Goal: Task Accomplishment & Management: Manage account settings

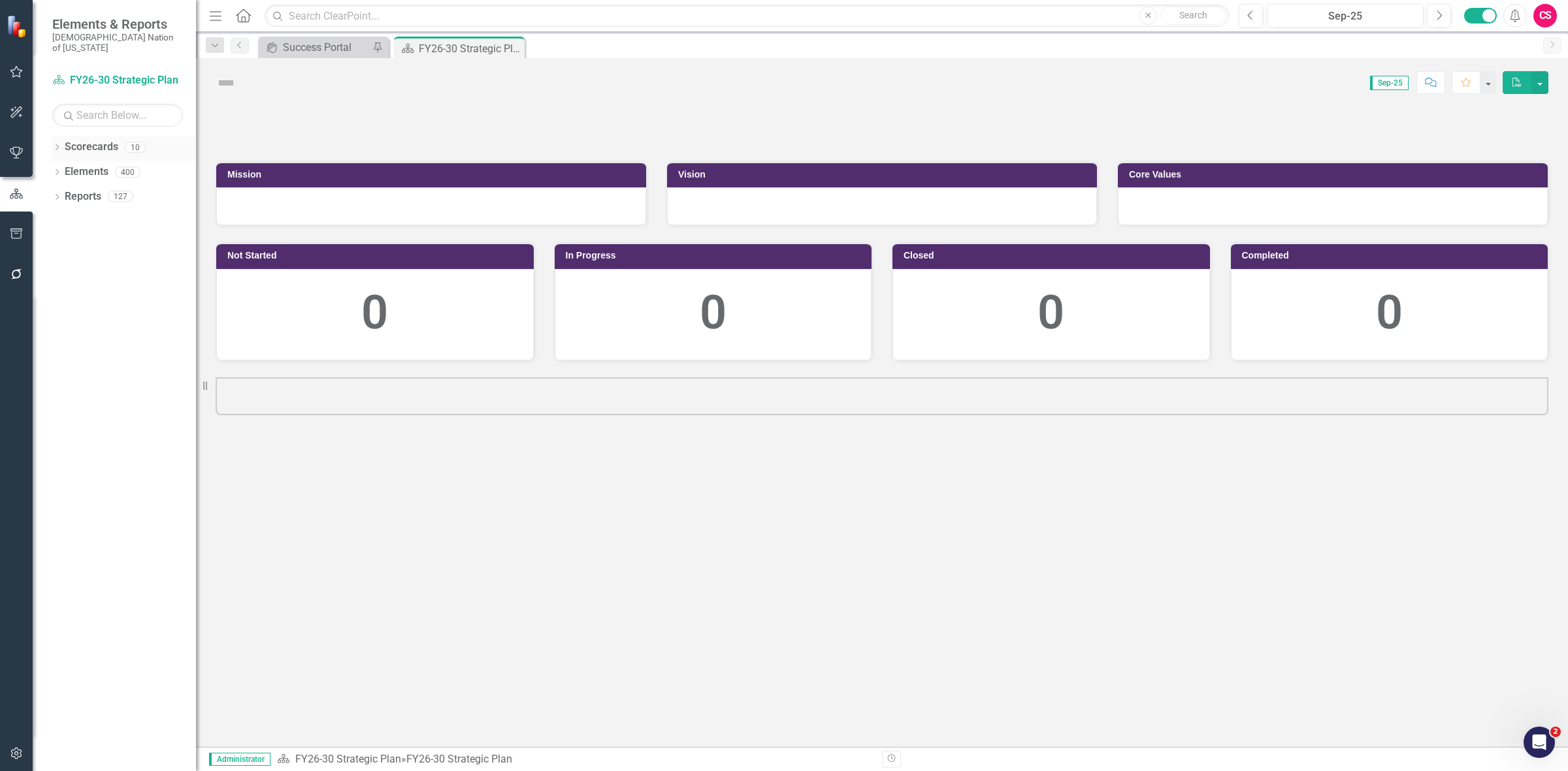
drag, startPoint x: 0, startPoint y: 0, endPoint x: 93, endPoint y: 135, distance: 163.9
click at [93, 140] on link "Scorecards" at bounding box center [91, 147] width 53 height 15
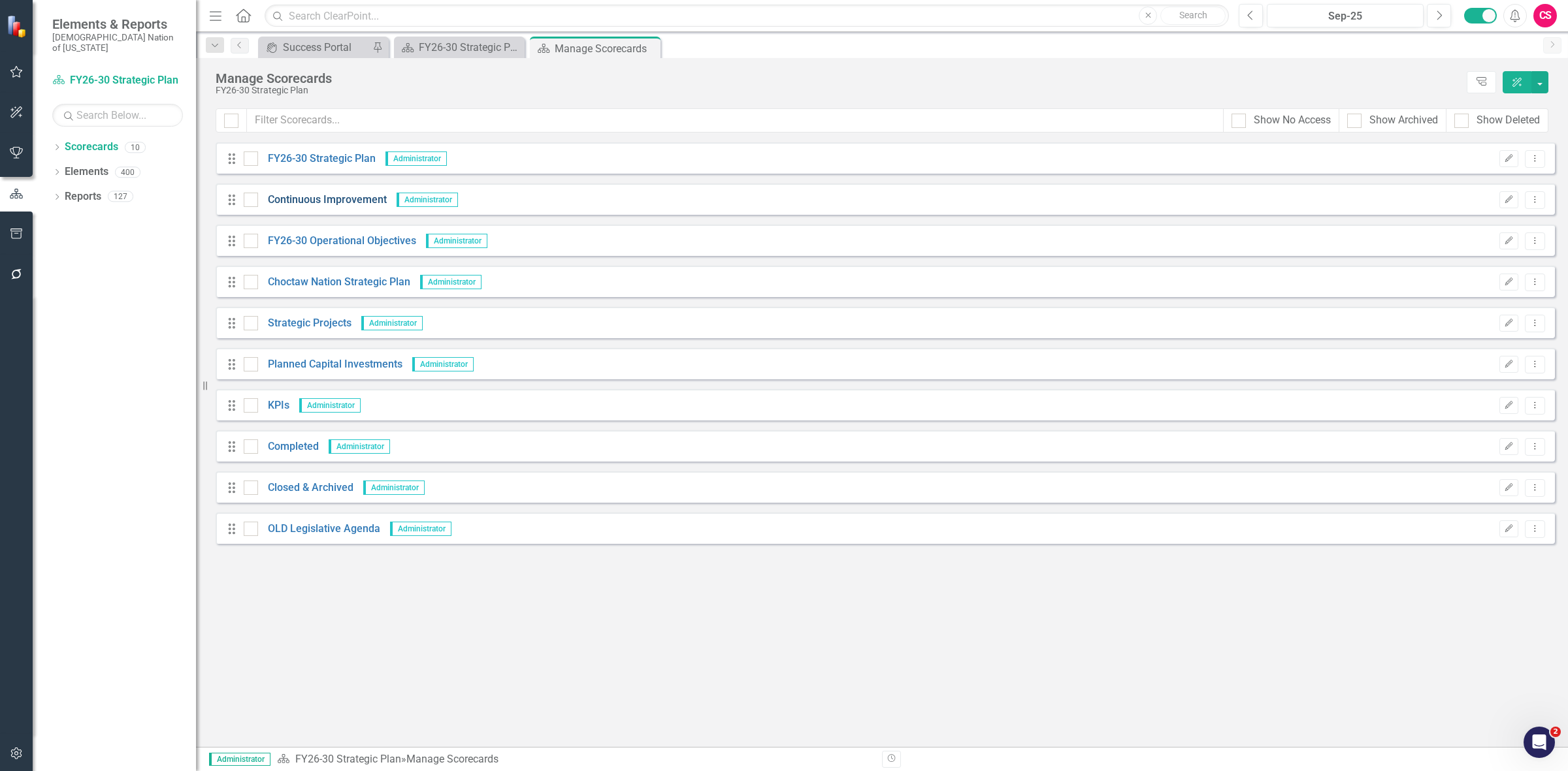
click at [327, 197] on link "Continuous Improvement" at bounding box center [322, 200] width 129 height 15
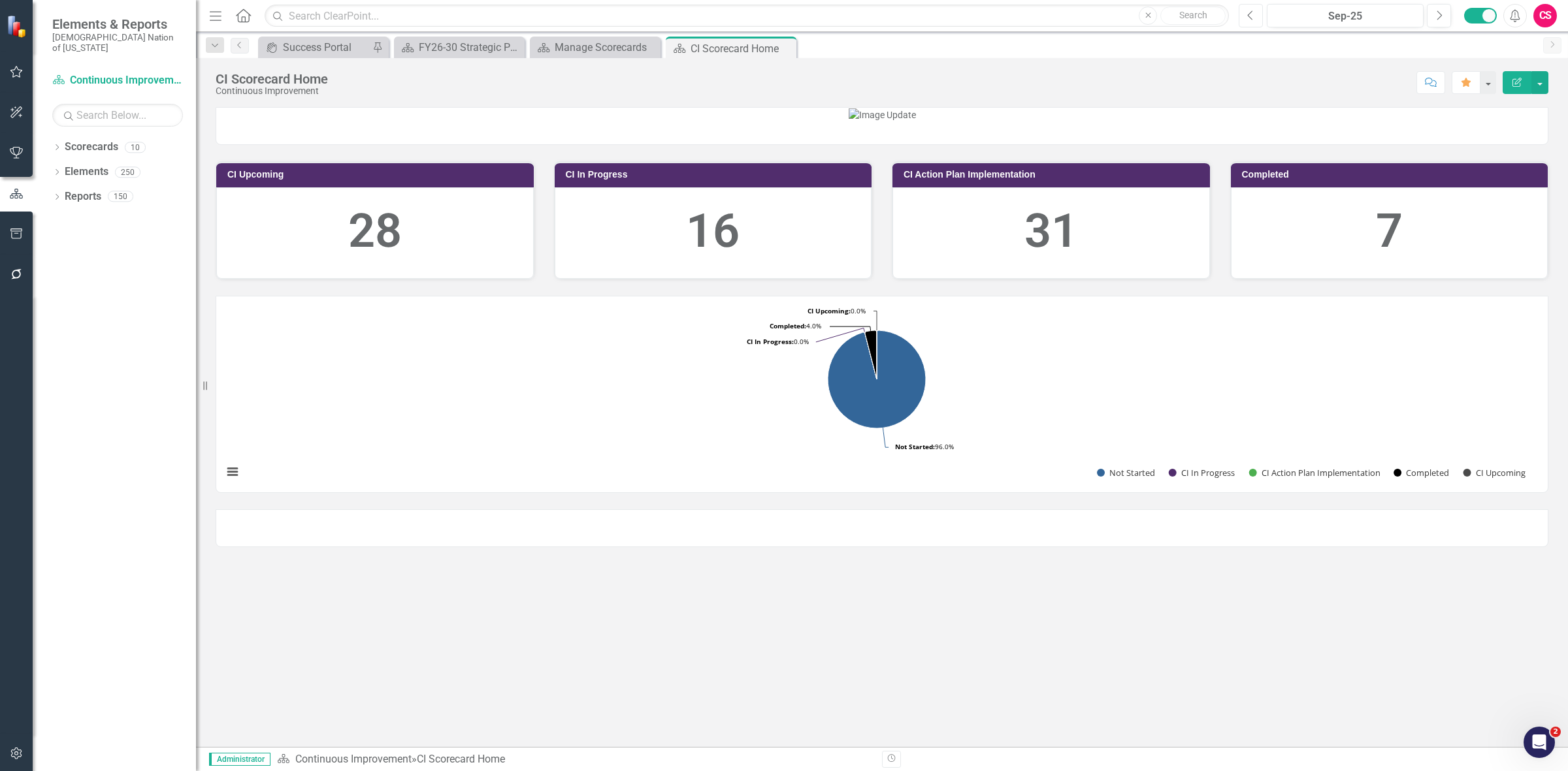
click at [1248, 15] on icon "Previous" at bounding box center [1250, 16] width 7 height 11
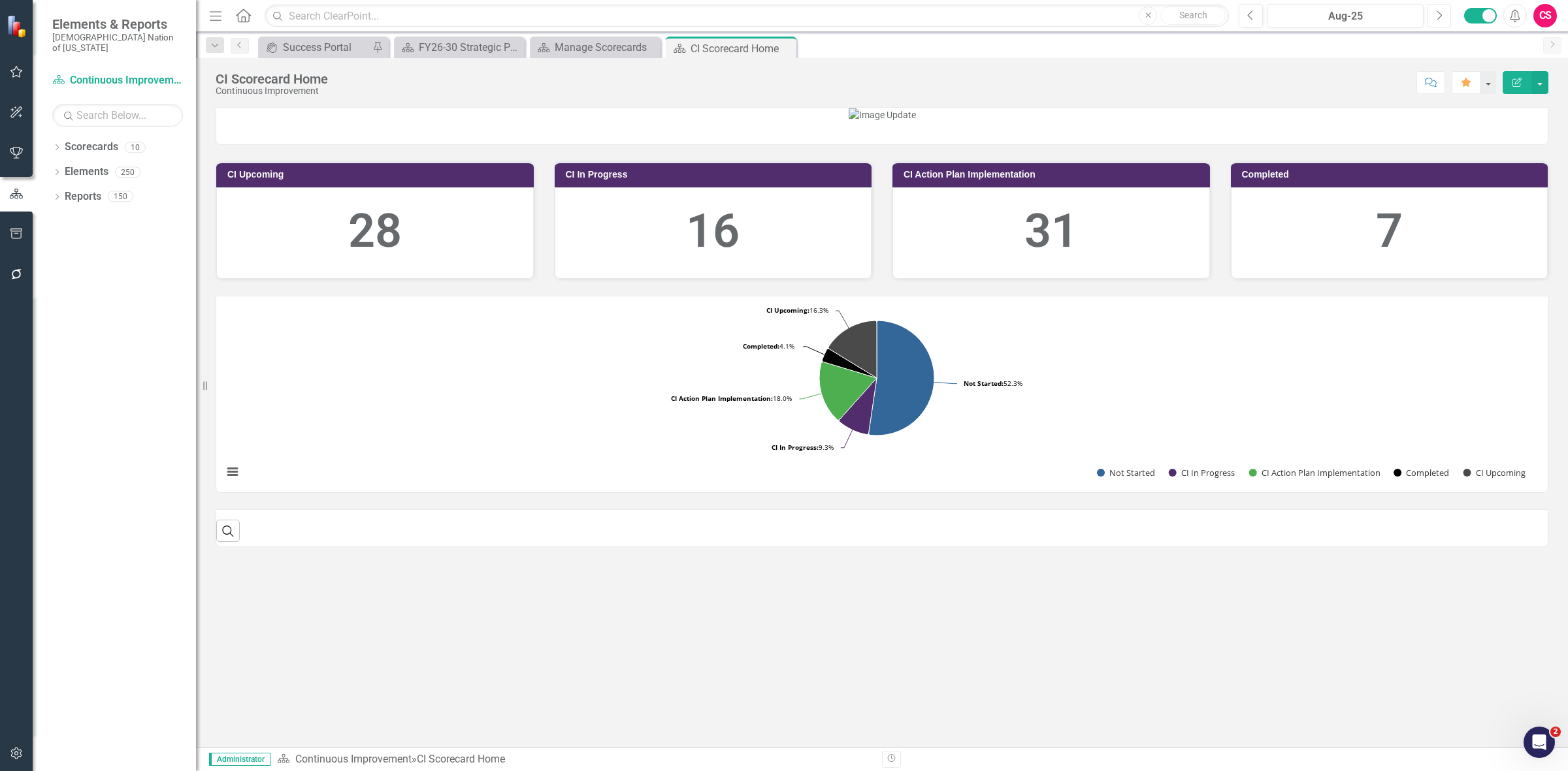
click at [1443, 13] on button "Next" at bounding box center [1438, 16] width 24 height 24
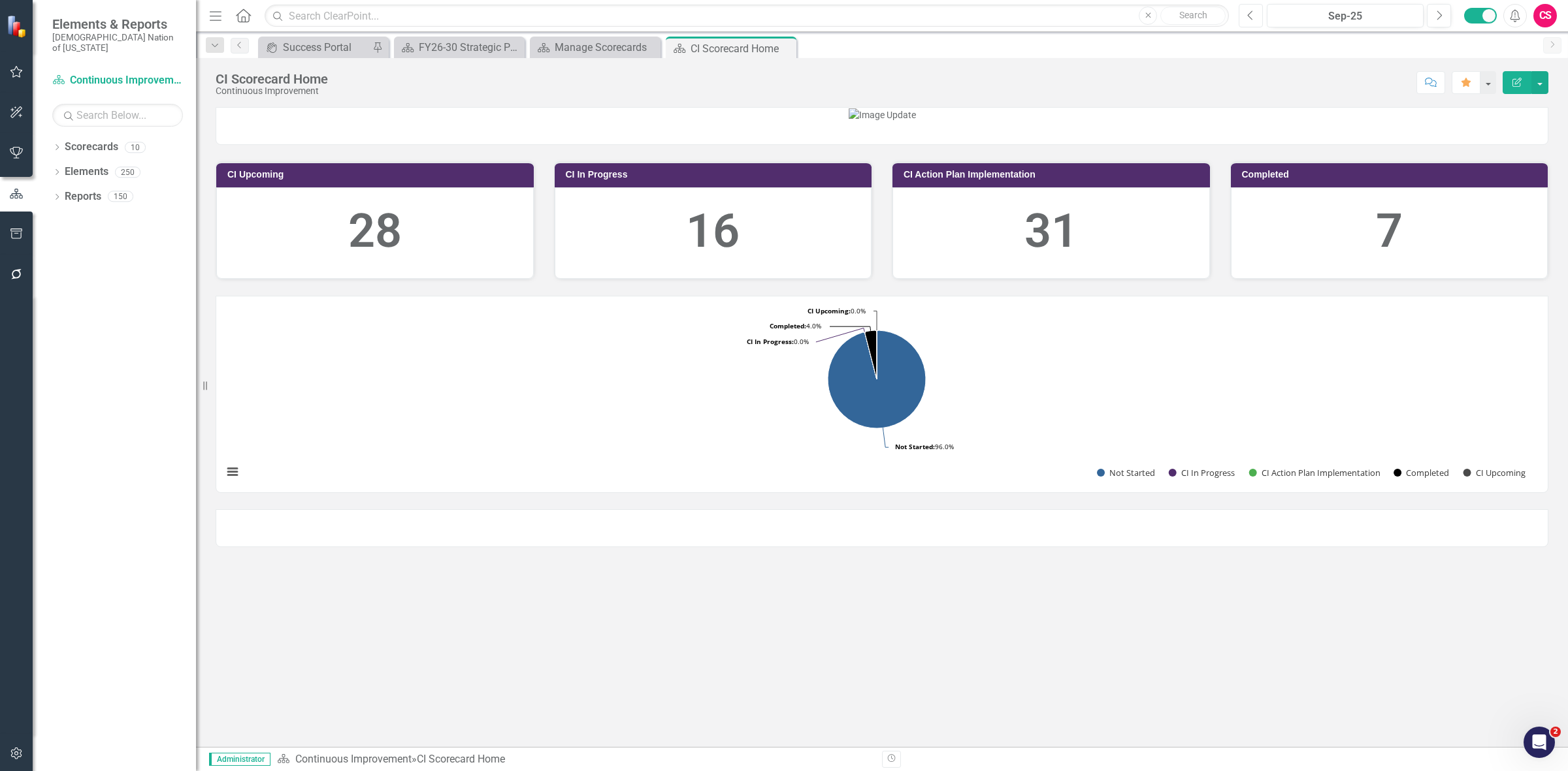
click at [1242, 21] on button "Previous" at bounding box center [1251, 16] width 24 height 24
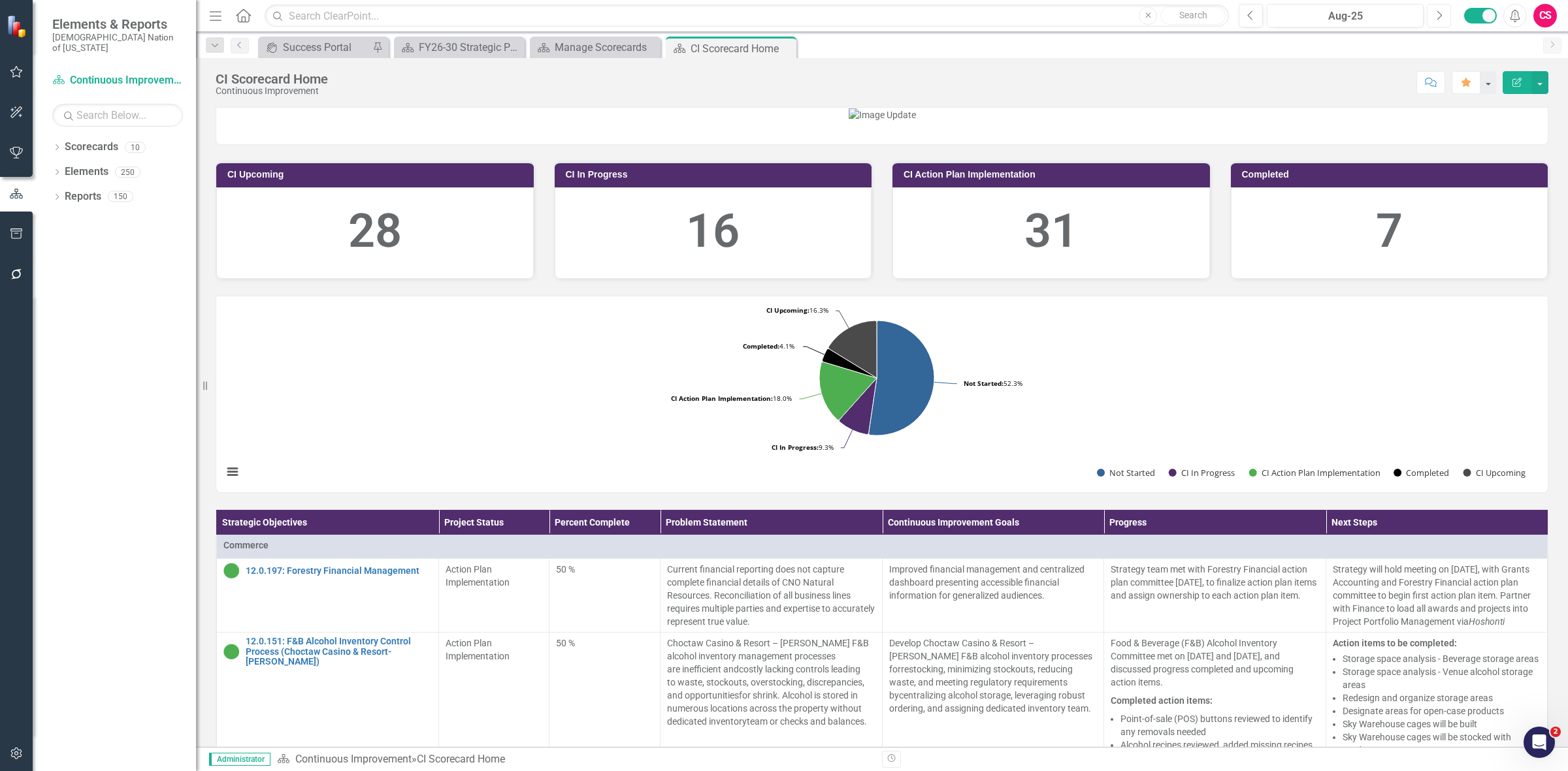
click at [1447, 10] on button "Next" at bounding box center [1438, 16] width 24 height 24
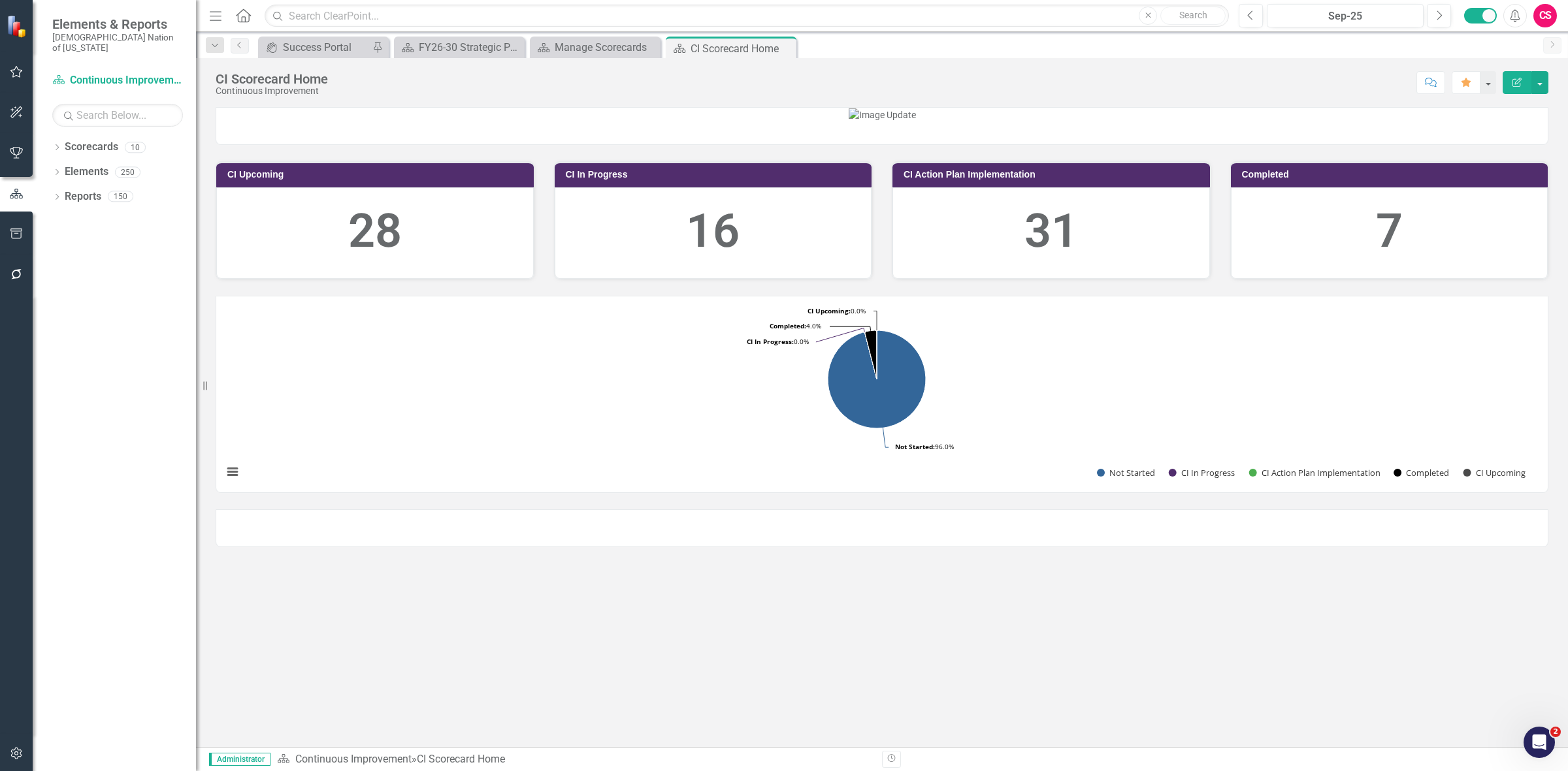
scroll to position [129, 0]
click at [85, 165] on link "Elements" at bounding box center [86, 172] width 44 height 15
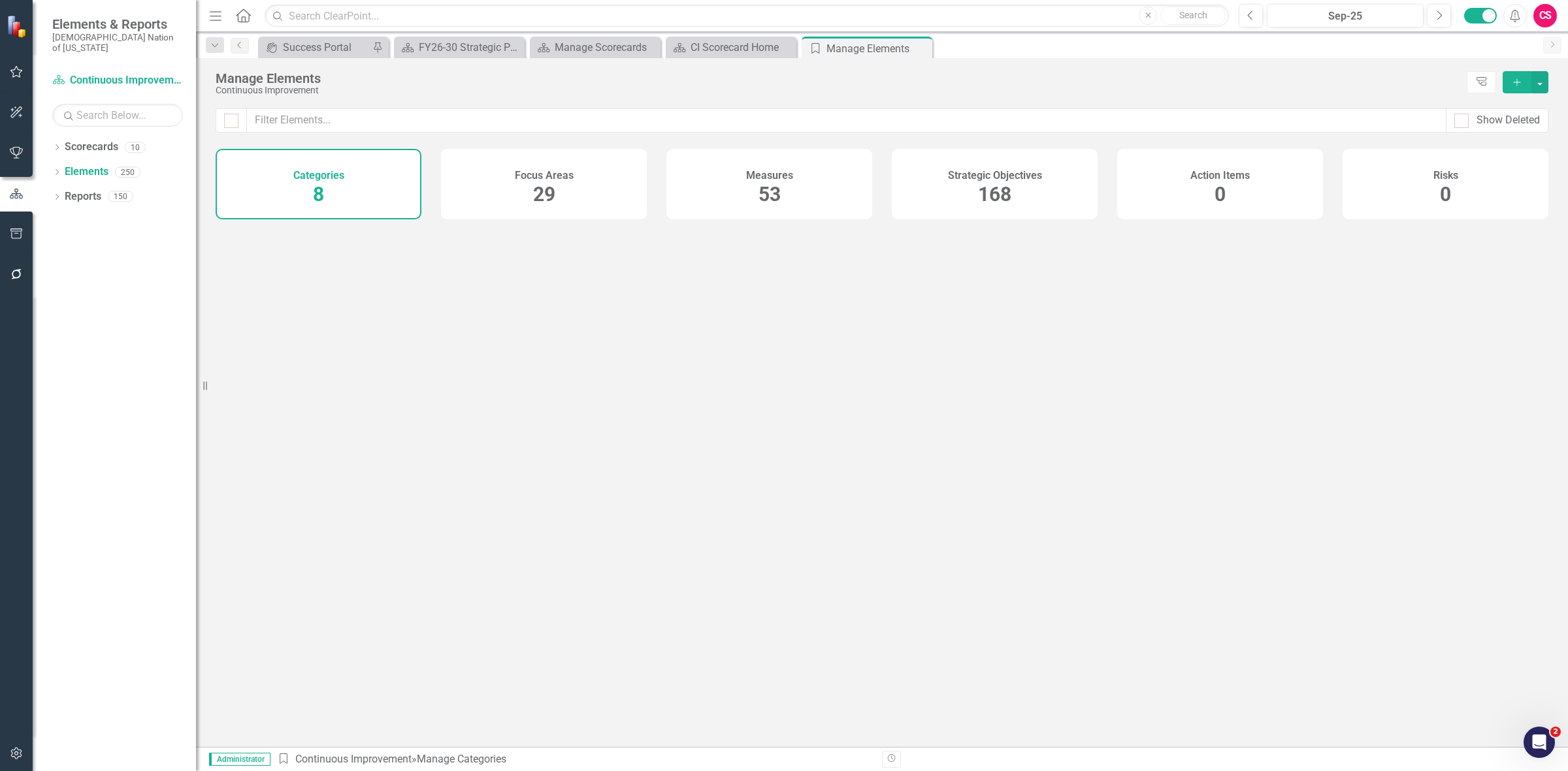
click at [1047, 191] on div "Strategic Objectives 168" at bounding box center [994, 184] width 206 height 71
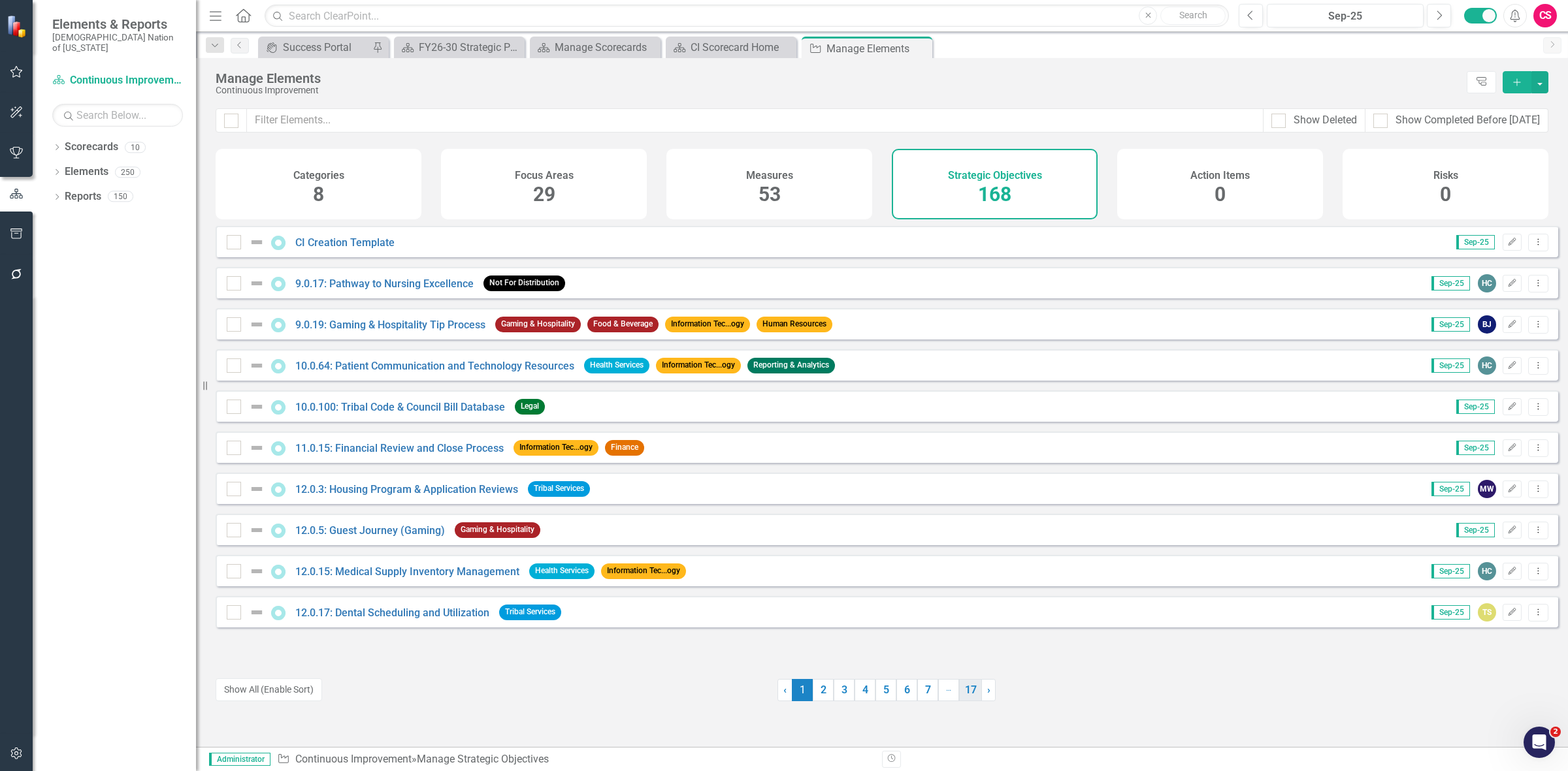
click at [971, 695] on link "17" at bounding box center [970, 690] width 23 height 22
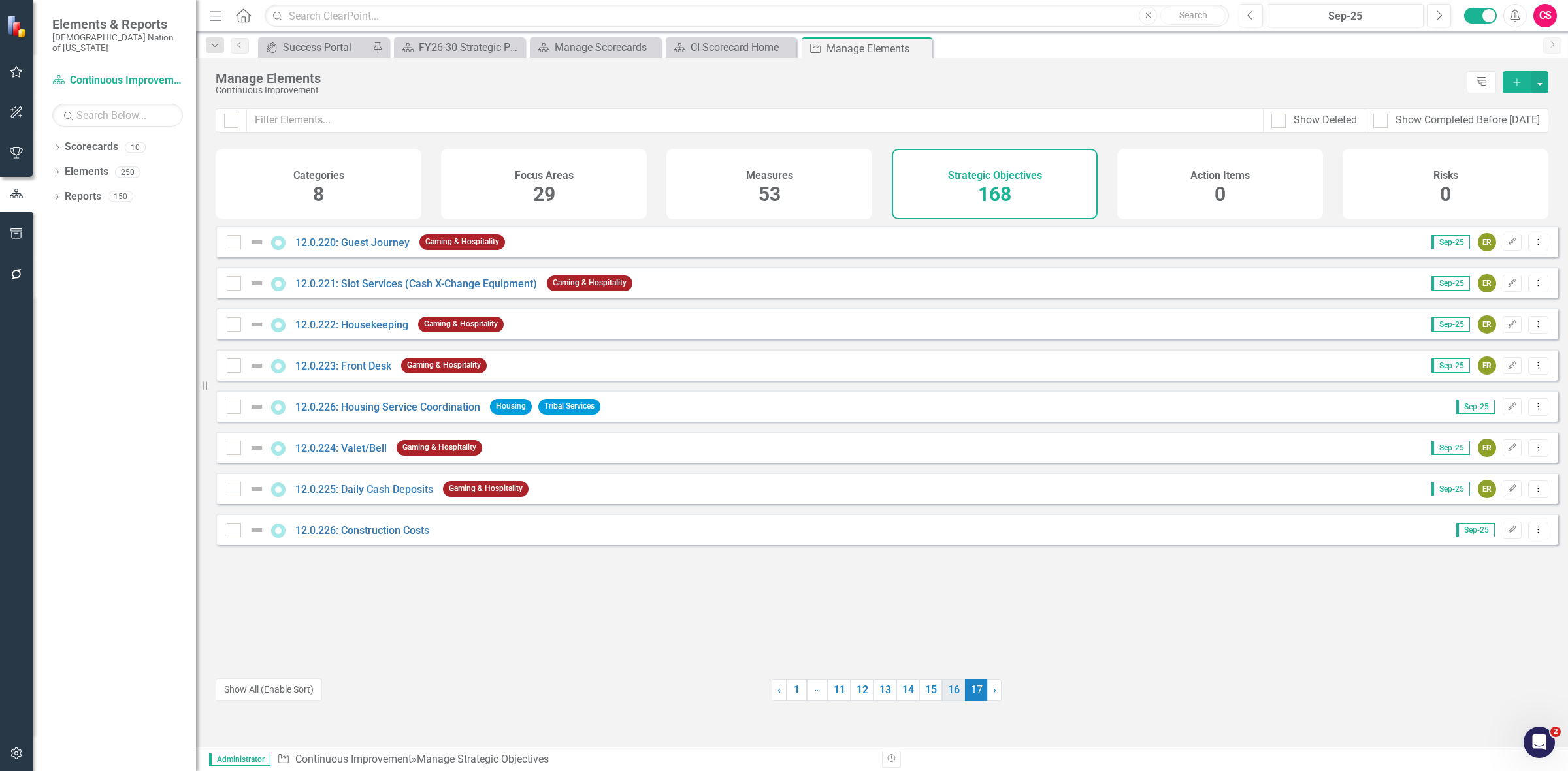
click at [949, 691] on link "16" at bounding box center [953, 690] width 23 height 22
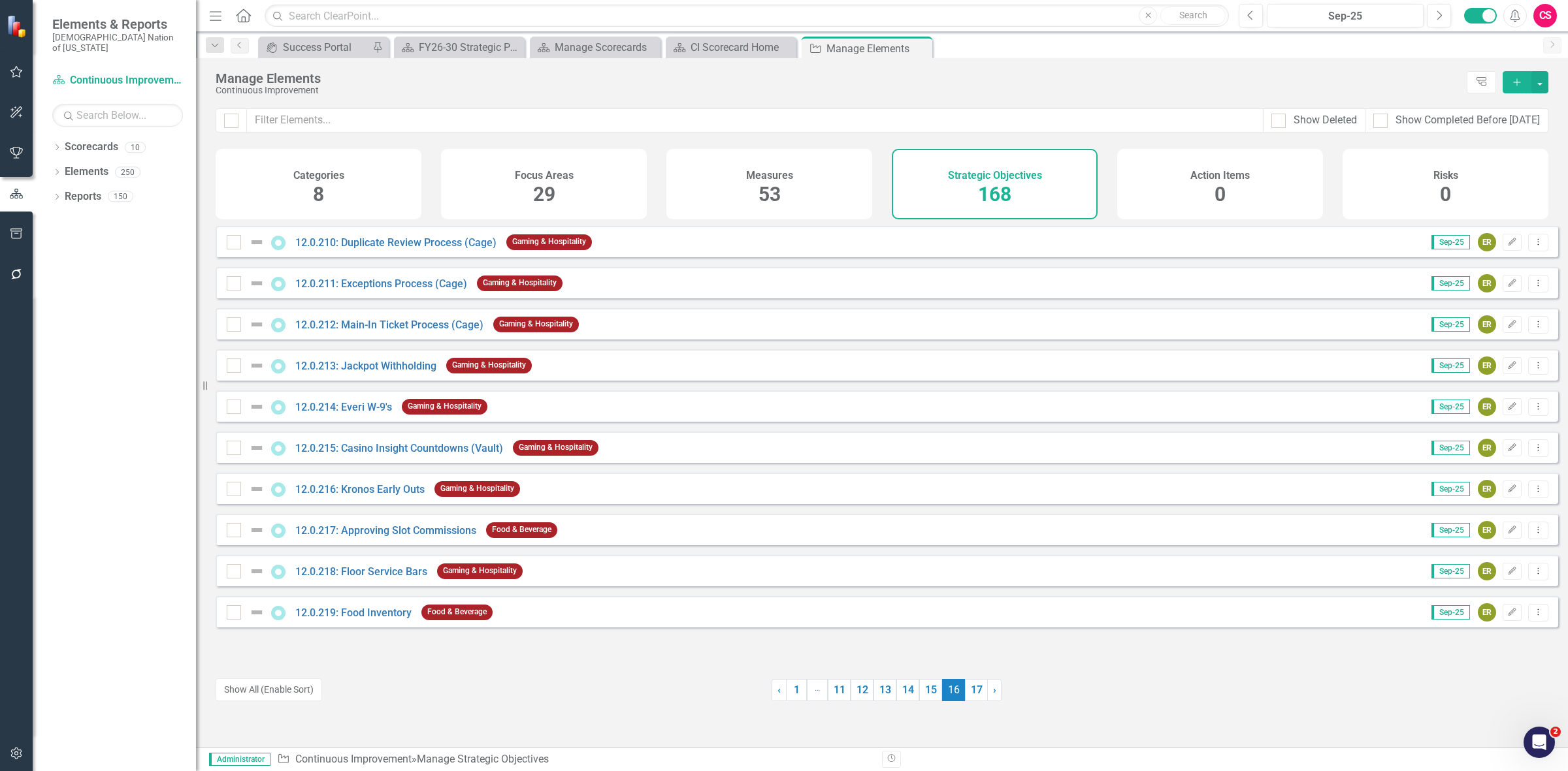
click at [791, 167] on div "Measures" at bounding box center [770, 174] width 47 height 15
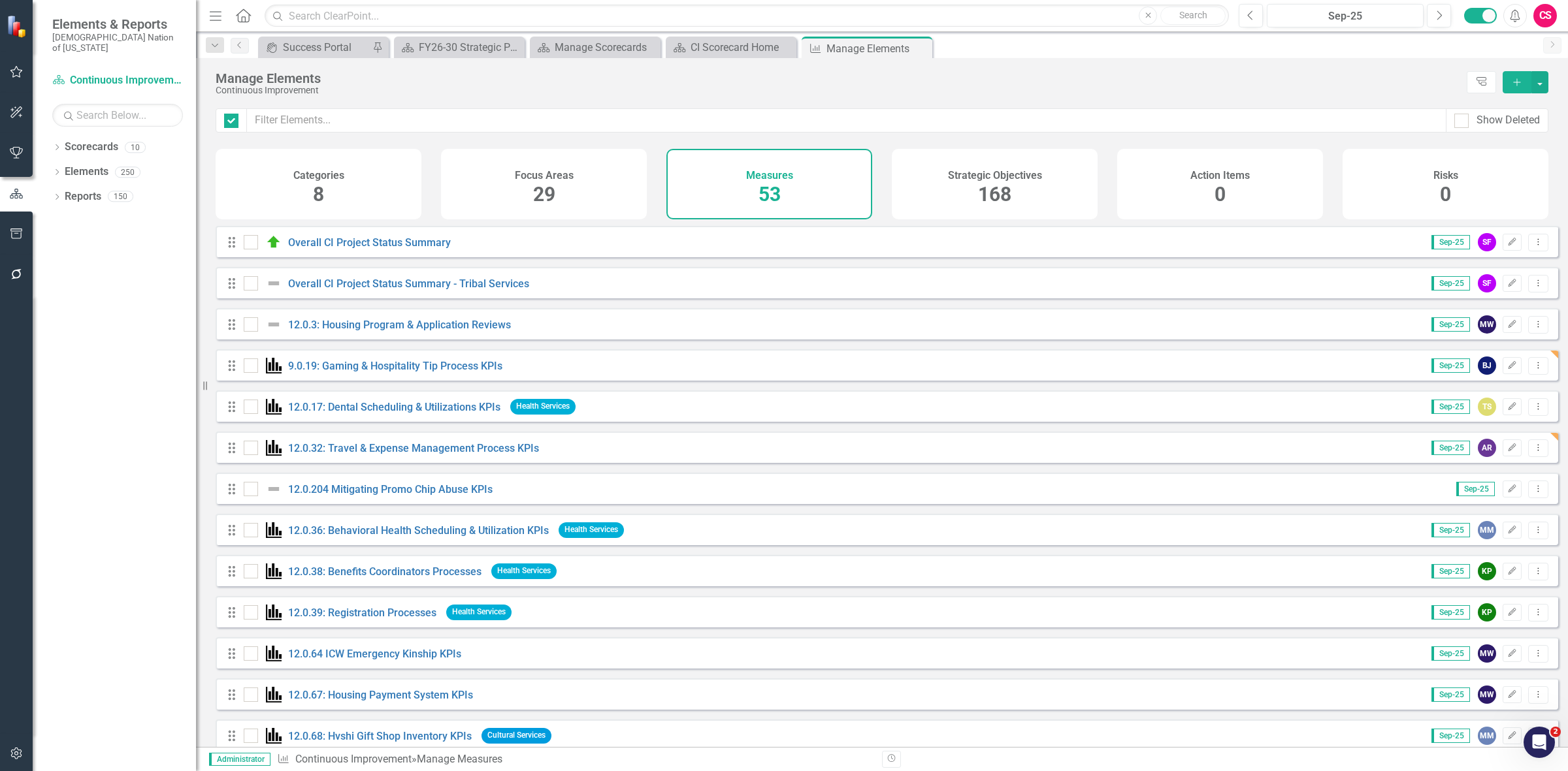
checkbox input "false"
click at [412, 249] on link "Overall CI Project Status Summary" at bounding box center [369, 242] width 163 height 12
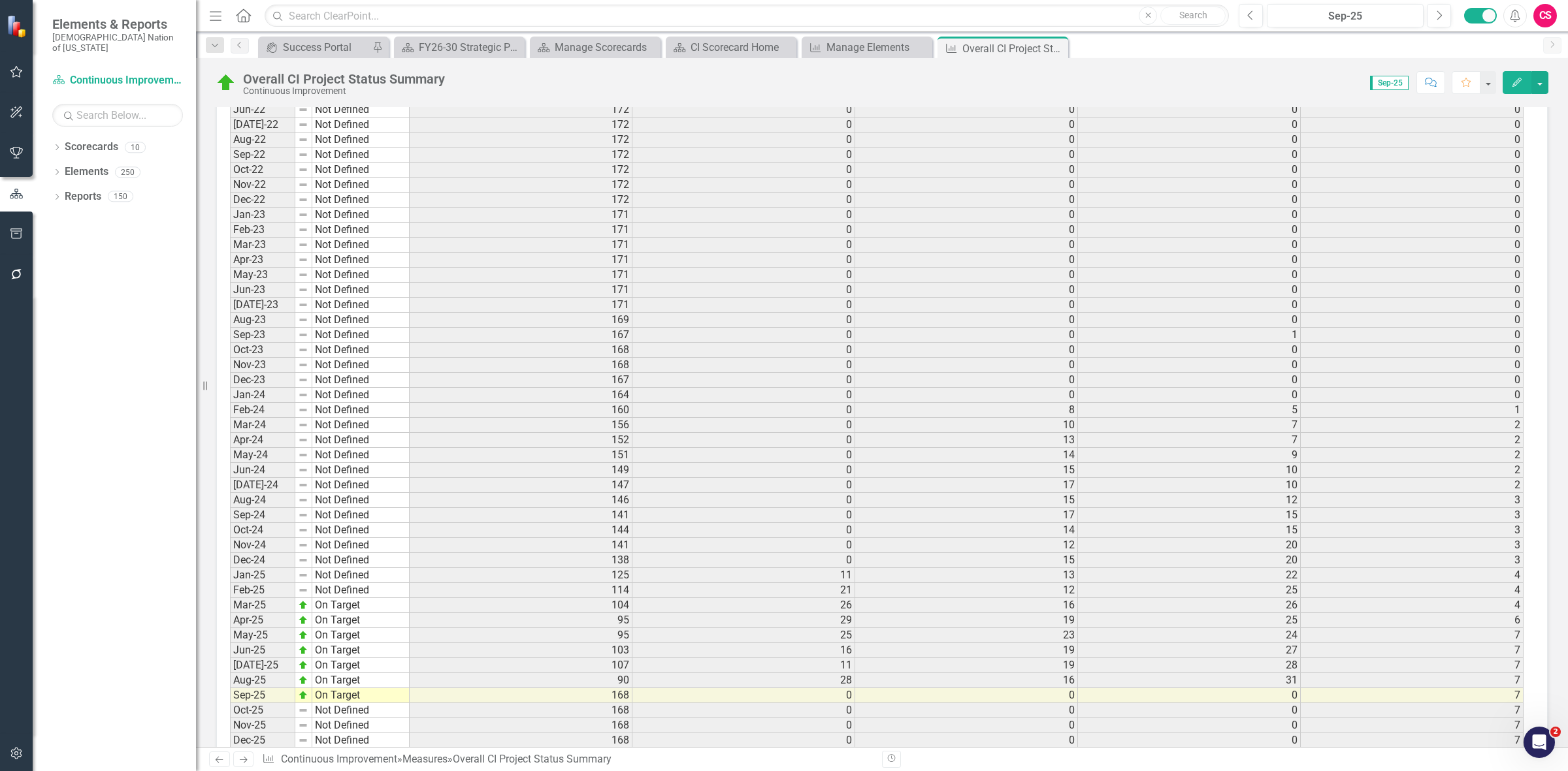
scroll to position [1224, 0]
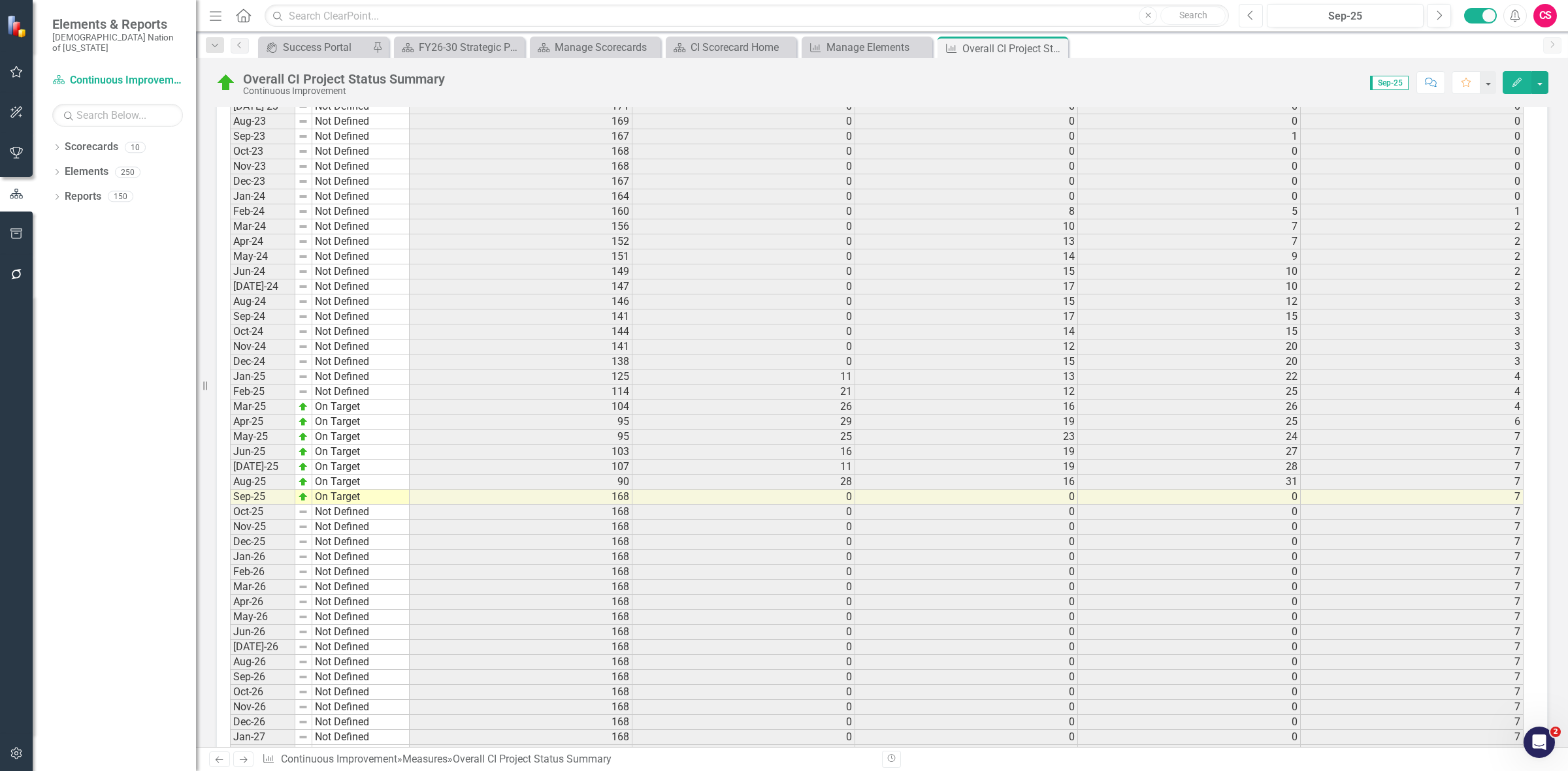
click at [1244, 14] on button "Previous" at bounding box center [1251, 16] width 24 height 24
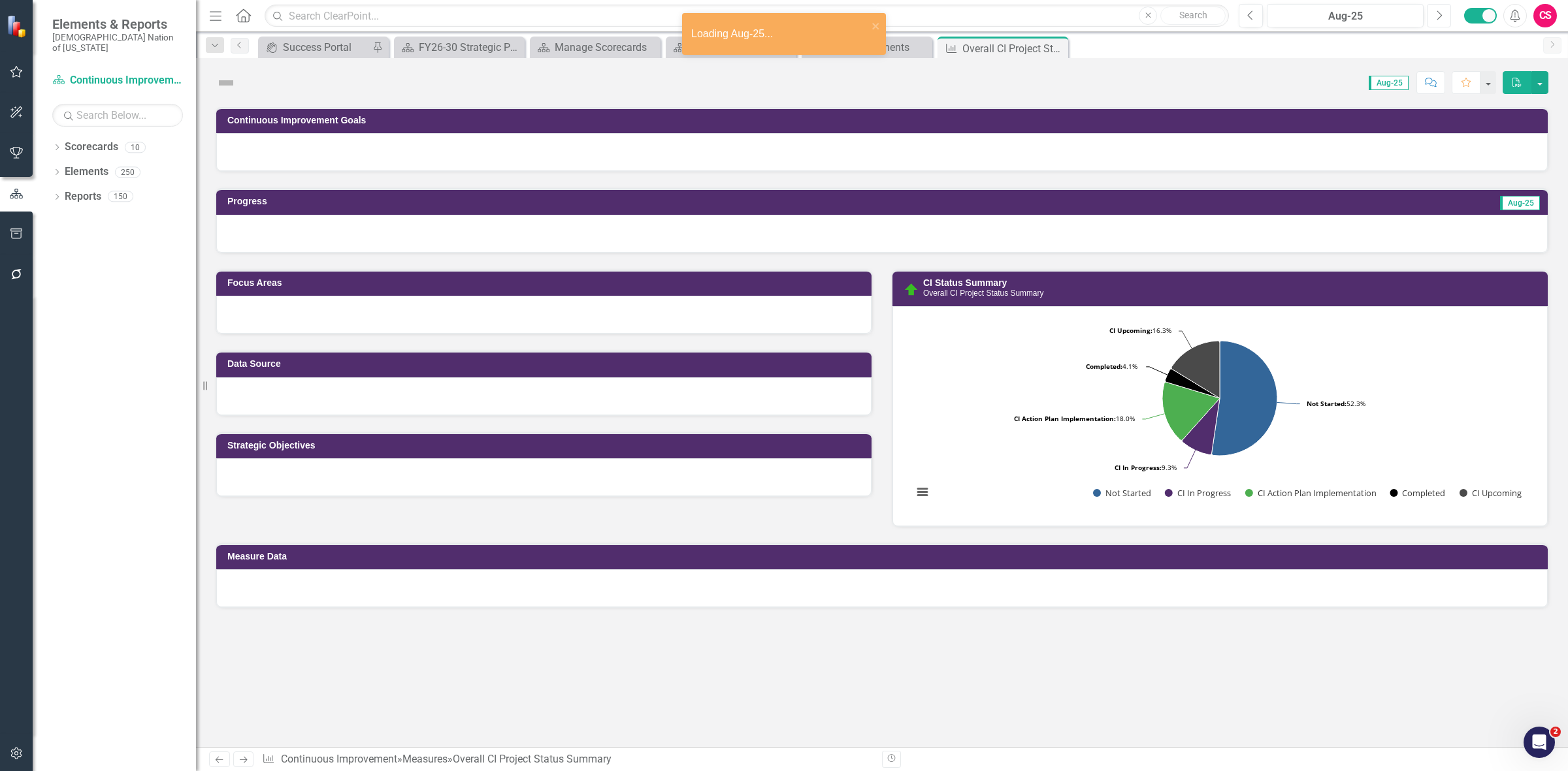
click at [1436, 18] on icon "Next" at bounding box center [1438, 16] width 7 height 11
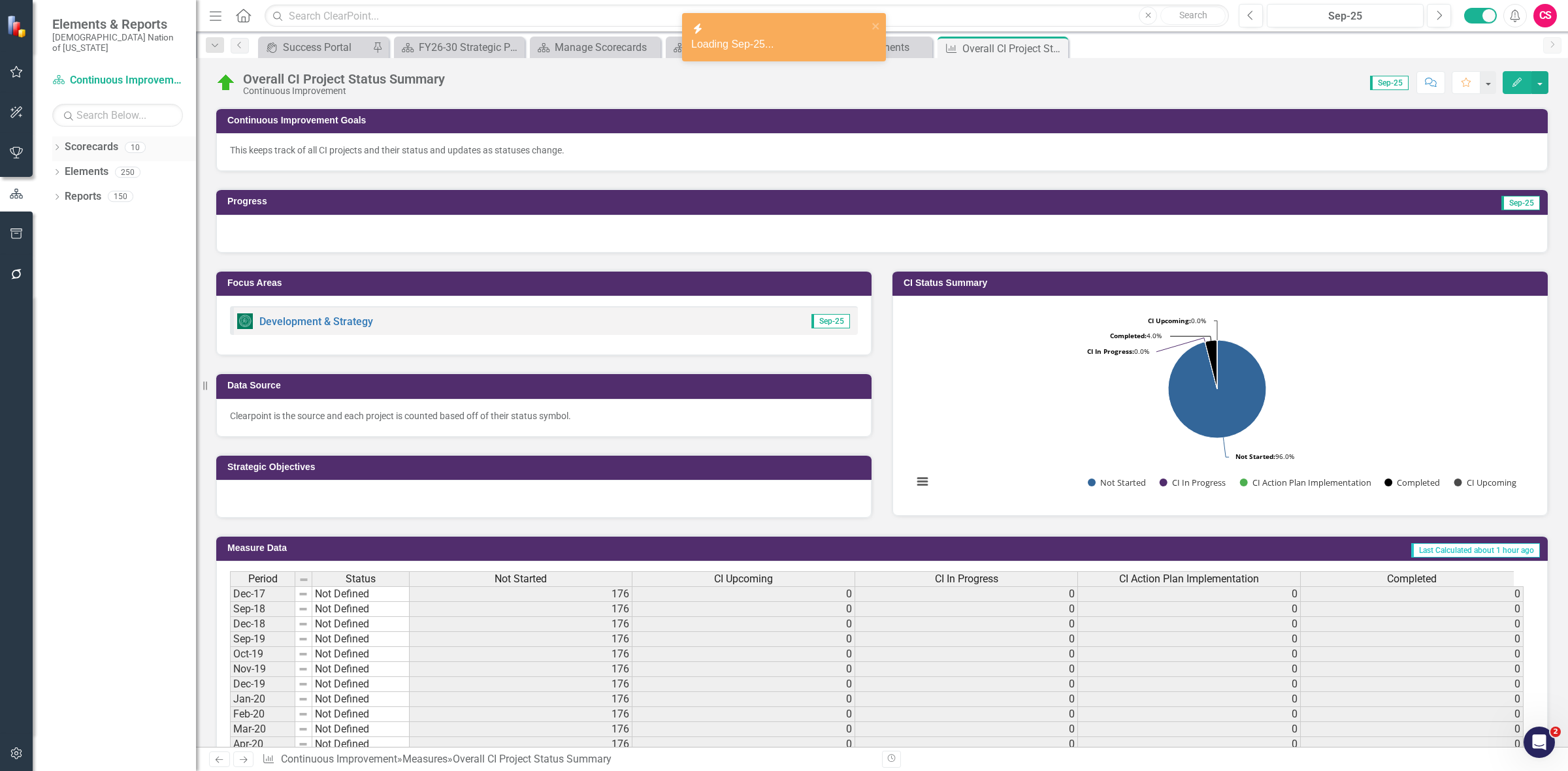
click at [90, 140] on link "Scorecards" at bounding box center [91, 147] width 53 height 15
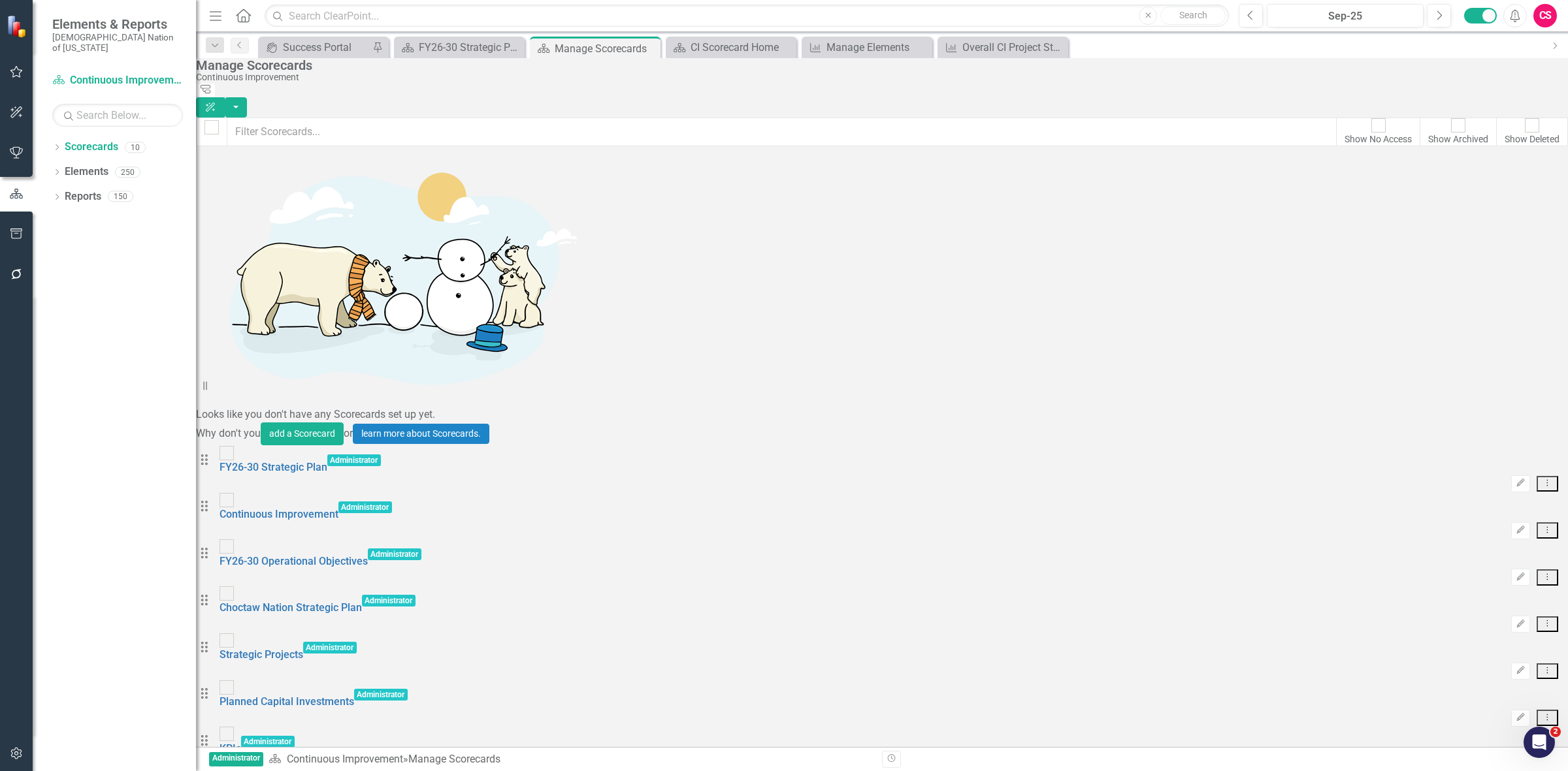
click at [1542, 525] on icon "Dropdown Menu" at bounding box center [1547, 530] width 11 height 9
click at [1462, 266] on link "Copy Forward Copy Forward Scorecard" at bounding box center [1472, 270] width 144 height 24
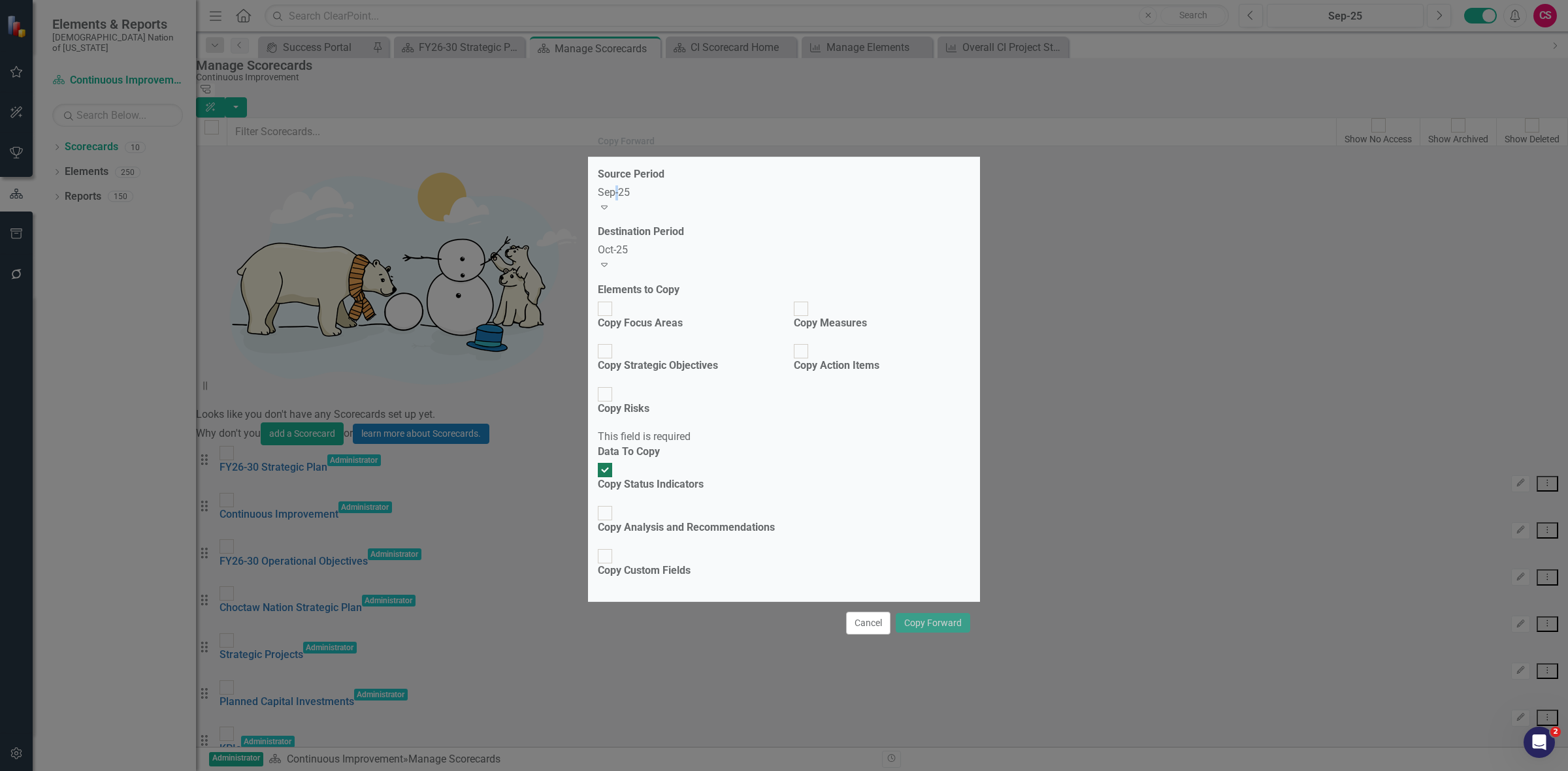
click at [630, 215] on div "Sep-25 Expand" at bounding box center [784, 200] width 372 height 30
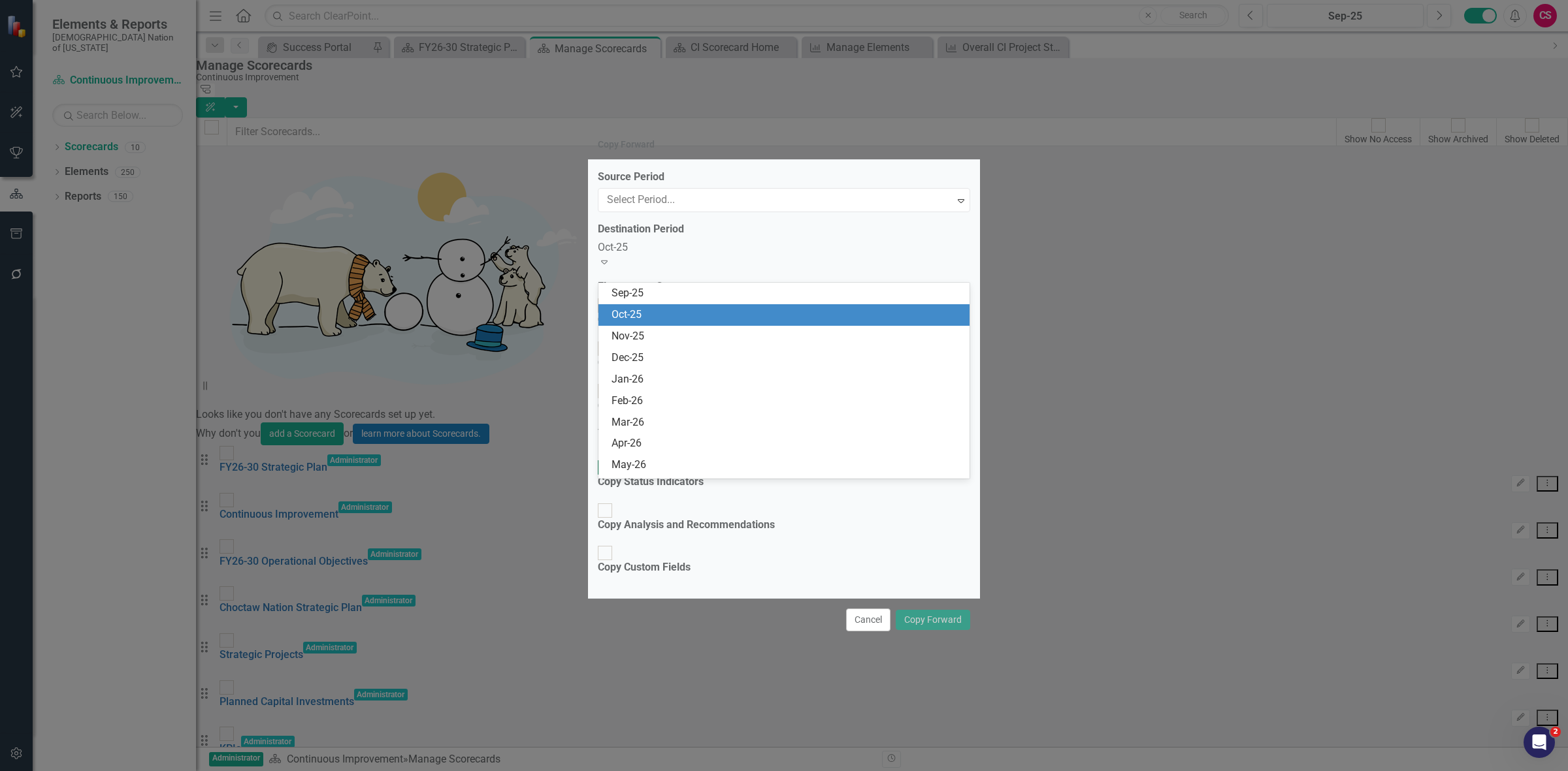
scroll to position [1526, 0]
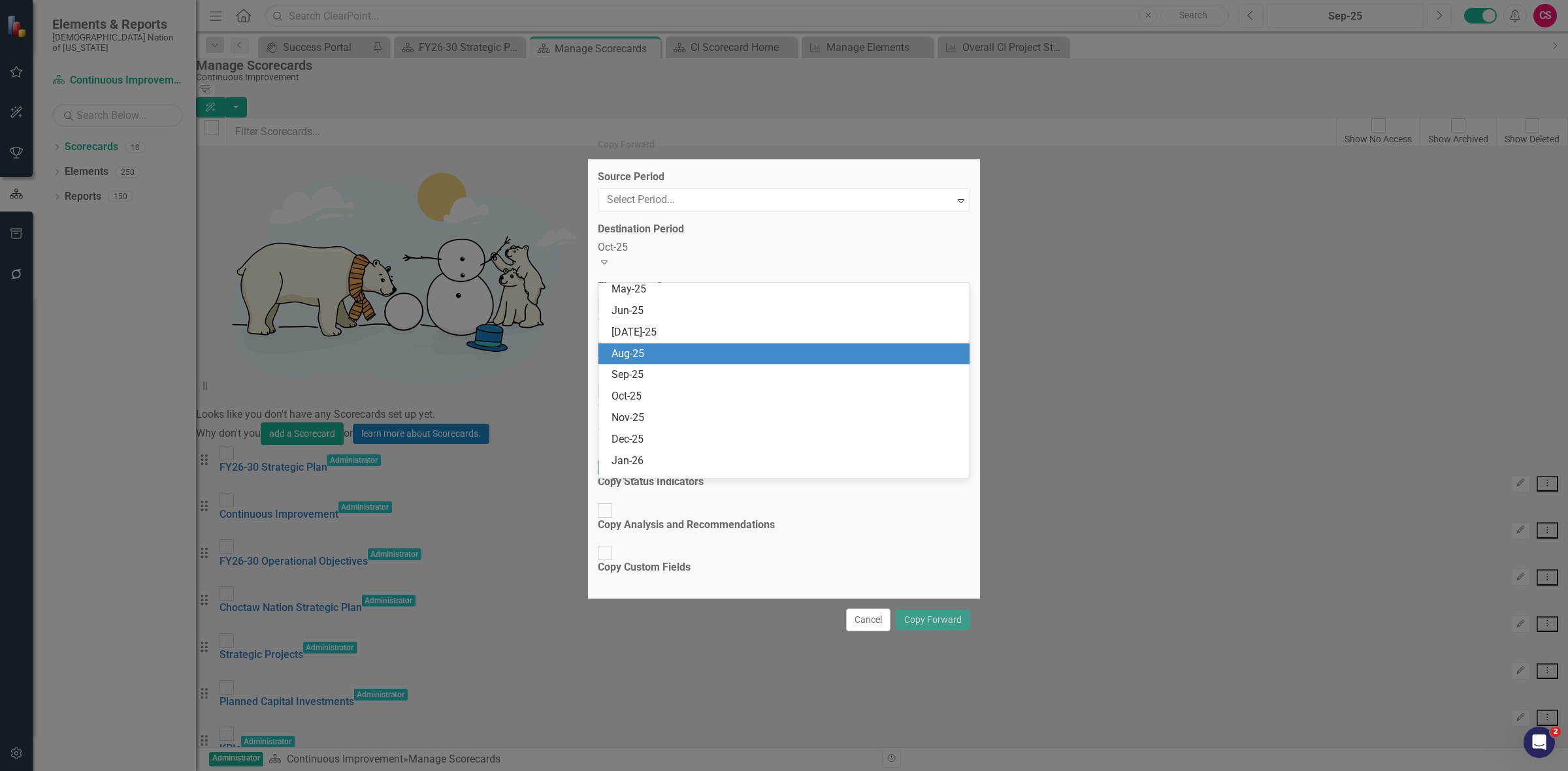
click at [646, 353] on div "Aug-25" at bounding box center [786, 354] width 350 height 15
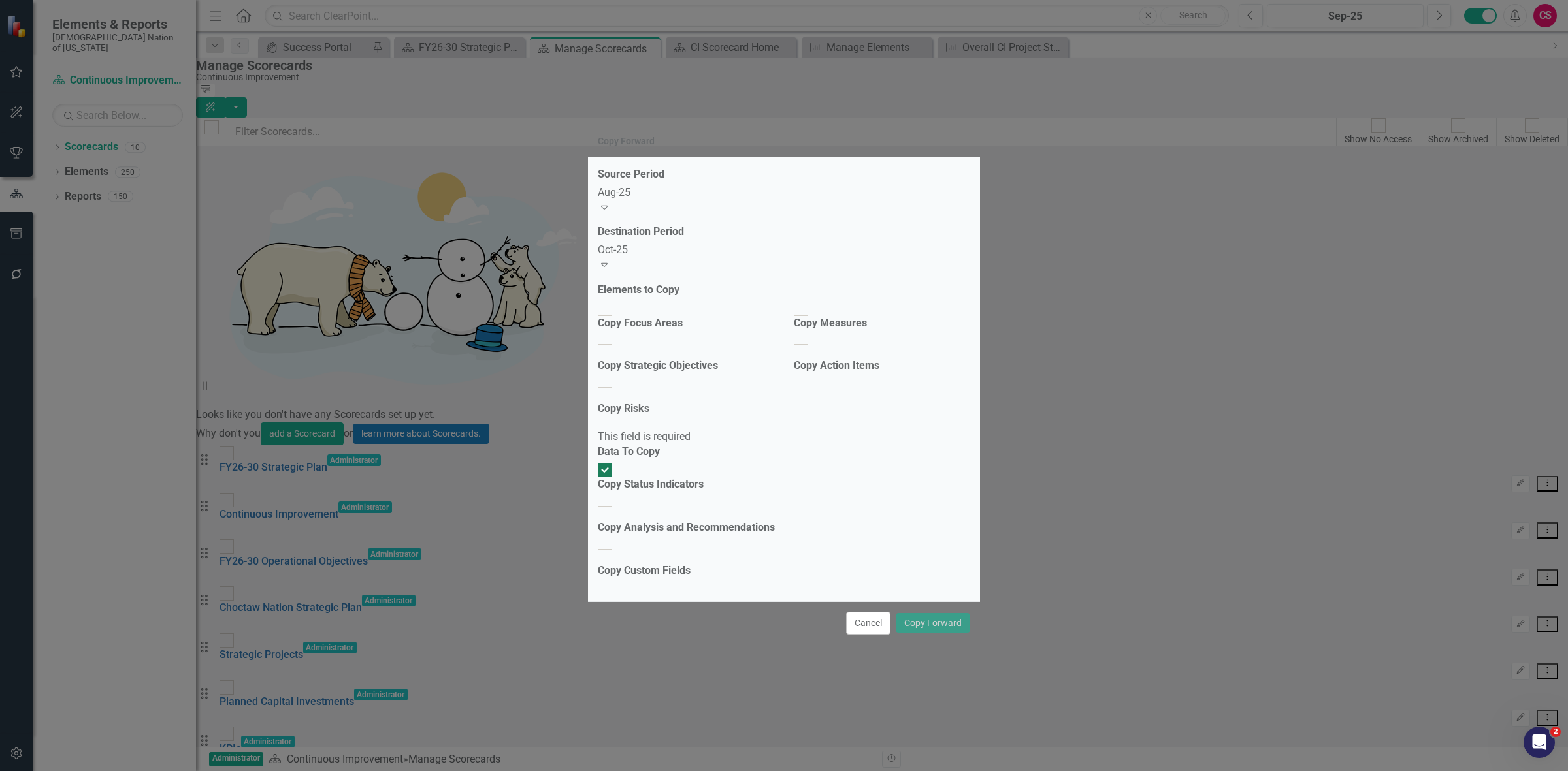
click at [634, 273] on div "Oct-25 Expand" at bounding box center [784, 258] width 372 height 30
drag, startPoint x: 645, startPoint y: 399, endPoint x: 646, endPoint y: 391, distance: 8.1
click at [639, 331] on div "Copy Focus Areas" at bounding box center [640, 324] width 85 height 15
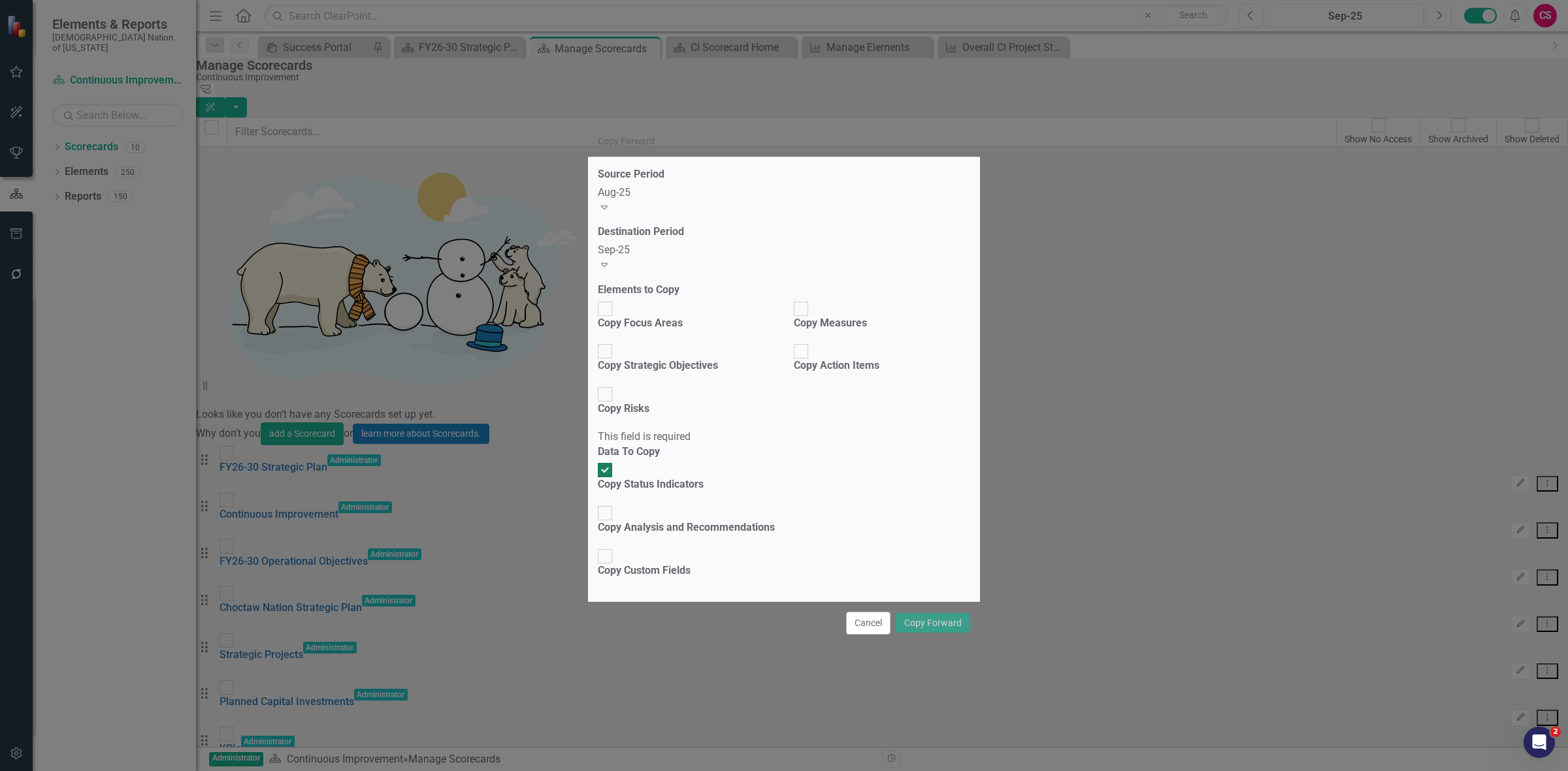
click at [615, 318] on input "Copy Focus Areas" at bounding box center [605, 308] width 20 height 20
checkbox input "true"
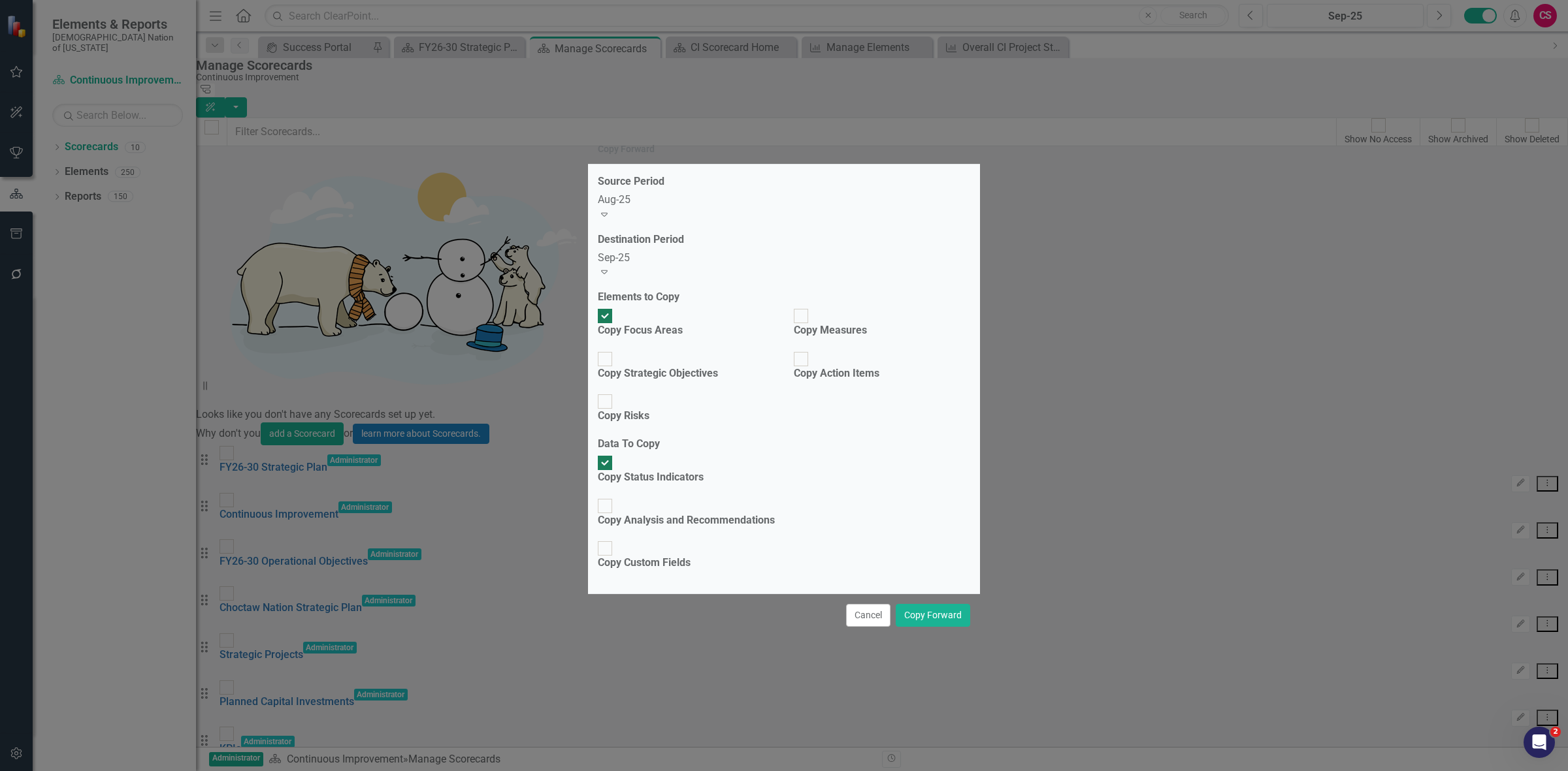
click at [650, 381] on div "Copy Strategic Objectives" at bounding box center [658, 374] width 120 height 15
click at [615, 369] on input "Copy Strategic Objectives" at bounding box center [605, 359] width 20 height 20
checkbox input "true"
click at [823, 338] on div "Copy Measures" at bounding box center [830, 331] width 73 height 15
click at [811, 326] on input "Copy Measures" at bounding box center [801, 316] width 20 height 20
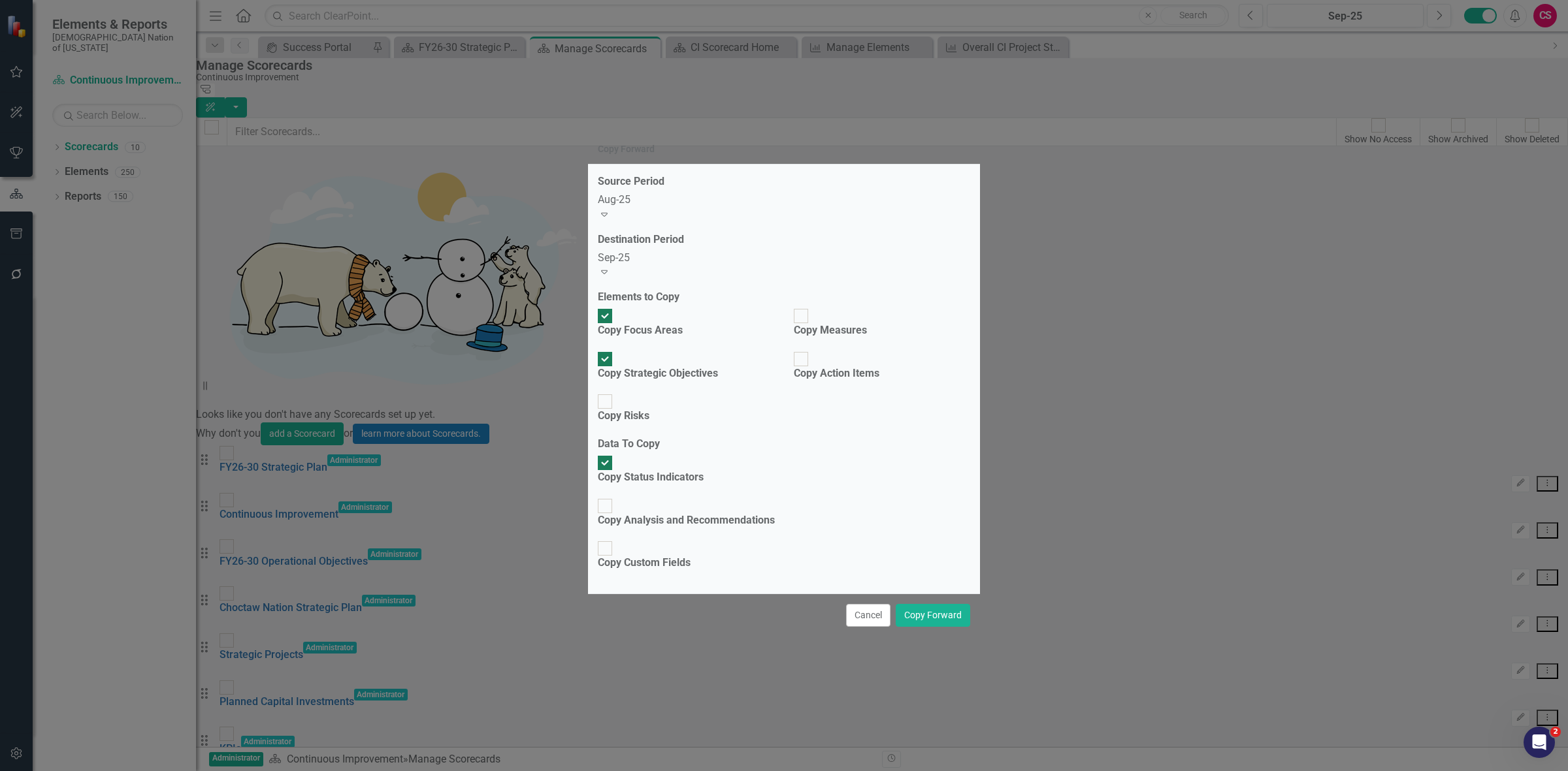
checkbox input "true"
click at [951, 604] on button "Copy Forward" at bounding box center [932, 616] width 74 height 23
